Goal: Find specific page/section: Find specific page/section

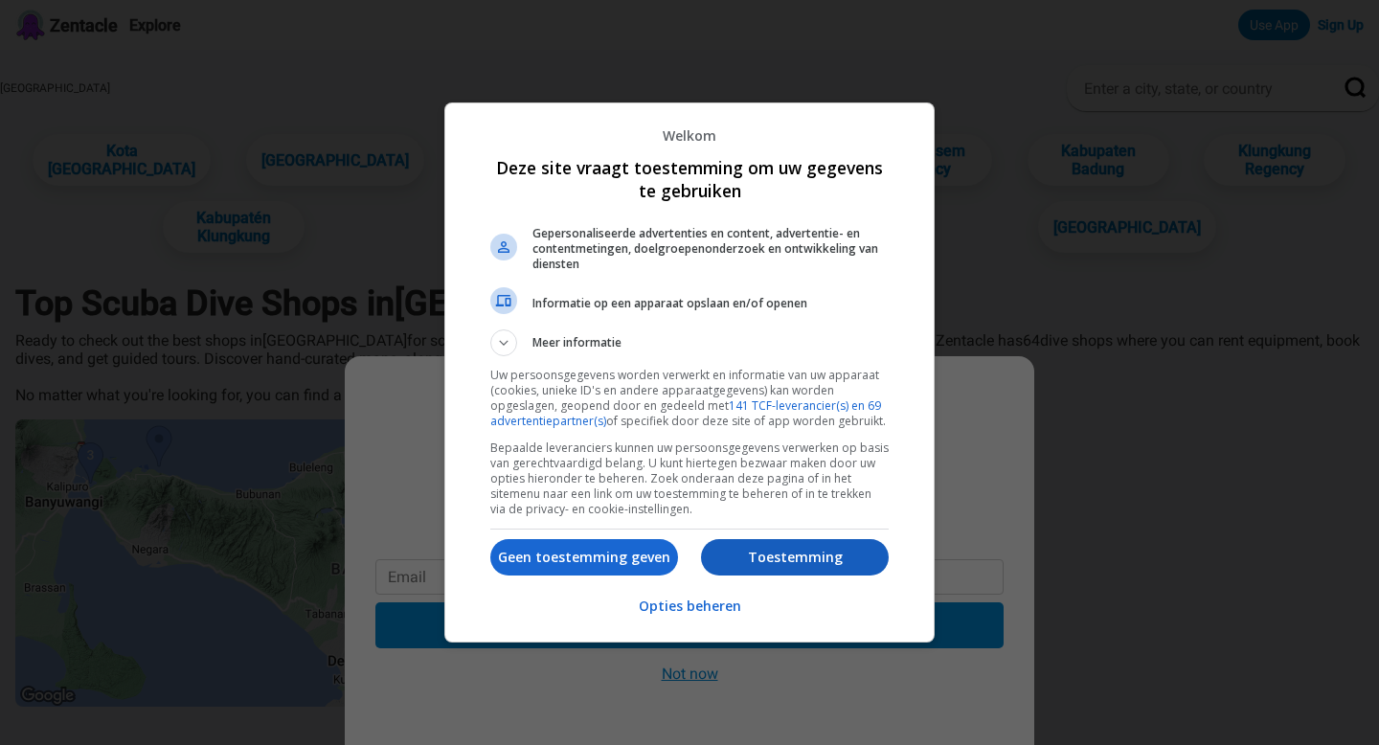
click at [737, 559] on p "Toestemming" at bounding box center [795, 557] width 188 height 19
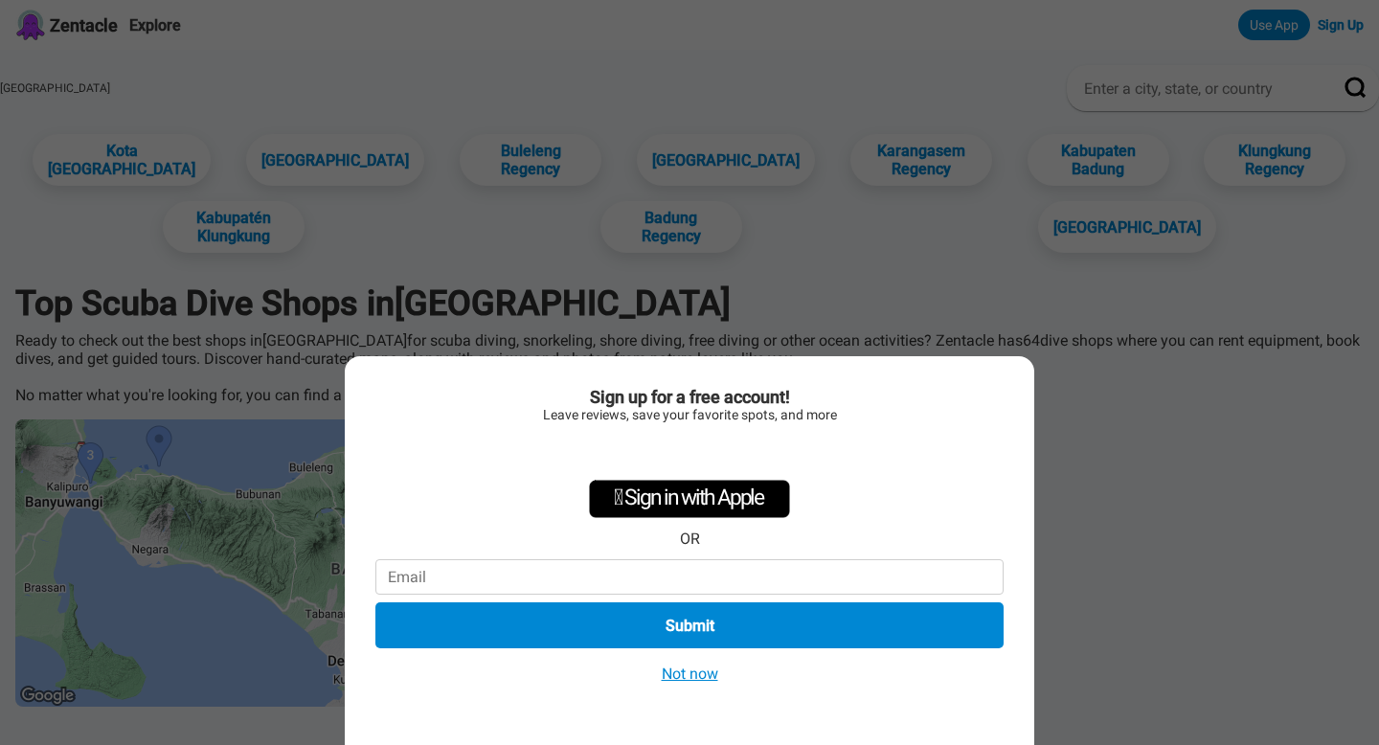
click at [703, 680] on button "Not now" at bounding box center [690, 674] width 68 height 20
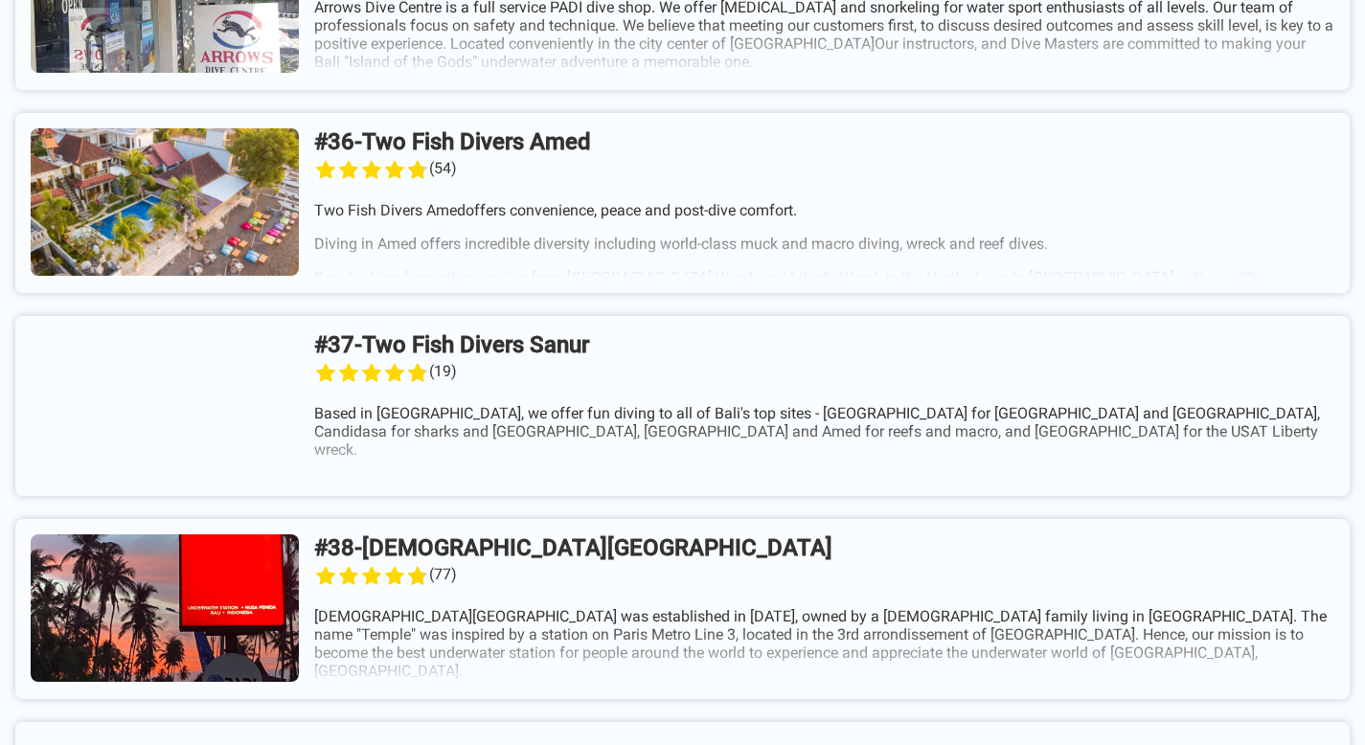
scroll to position [9918, 0]
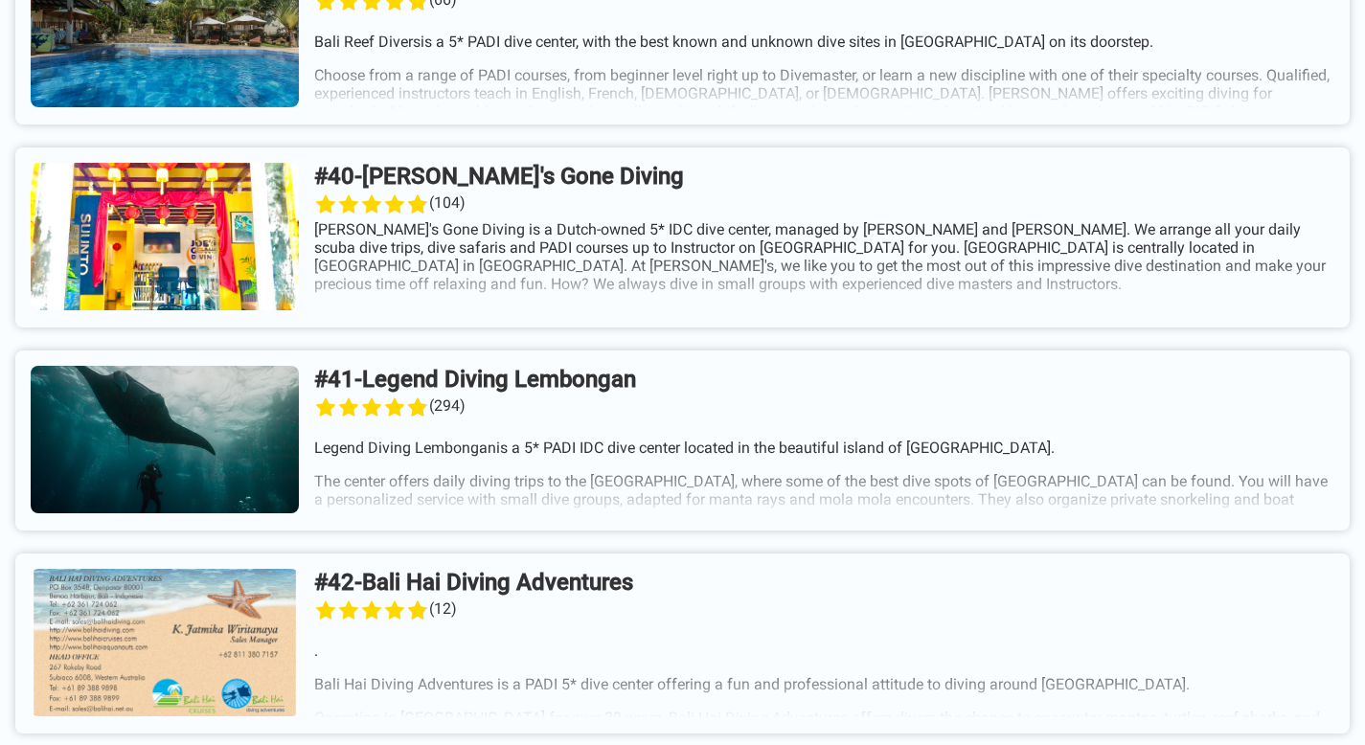
click at [563, 469] on link at bounding box center [682, 440] width 1334 height 180
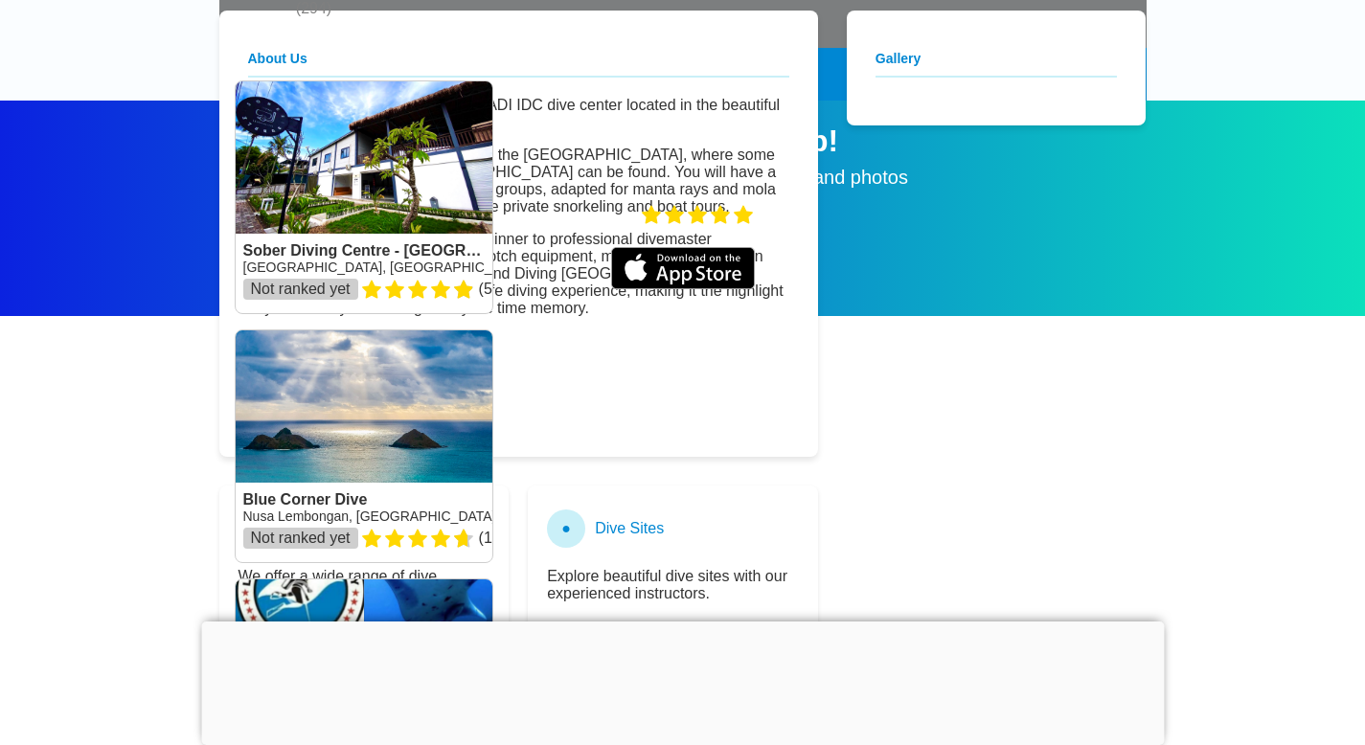
scroll to position [611, 0]
